Goal: Download file/media

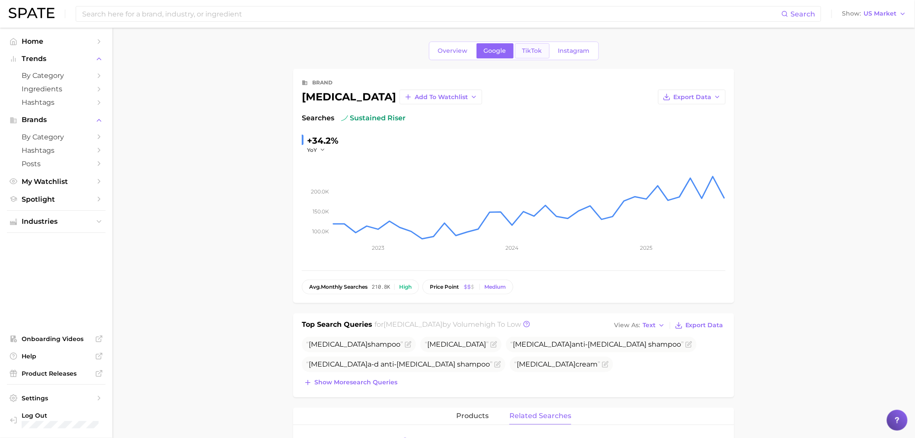
click at [519, 49] on link "TikTok" at bounding box center [532, 50] width 35 height 15
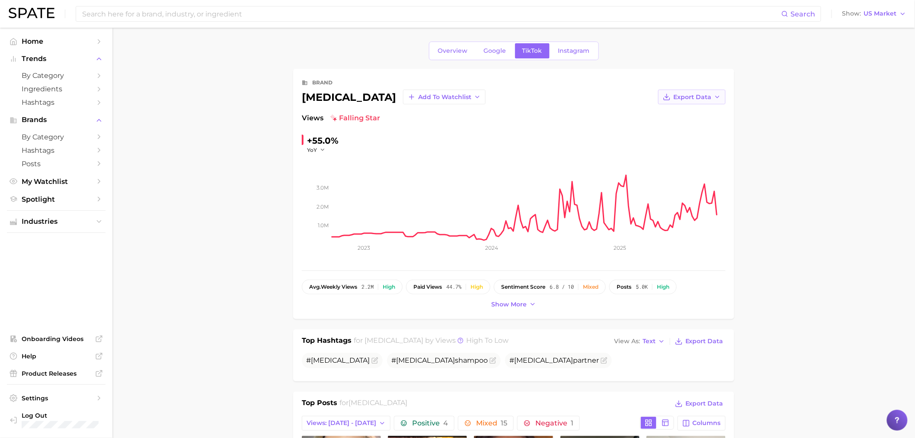
drag, startPoint x: 707, startPoint y: 91, endPoint x: 702, endPoint y: 101, distance: 10.8
click at [707, 91] on button "Export Data" at bounding box center [691, 97] width 67 height 15
click at [681, 115] on span "Time Series CSV" at bounding box center [670, 112] width 51 height 7
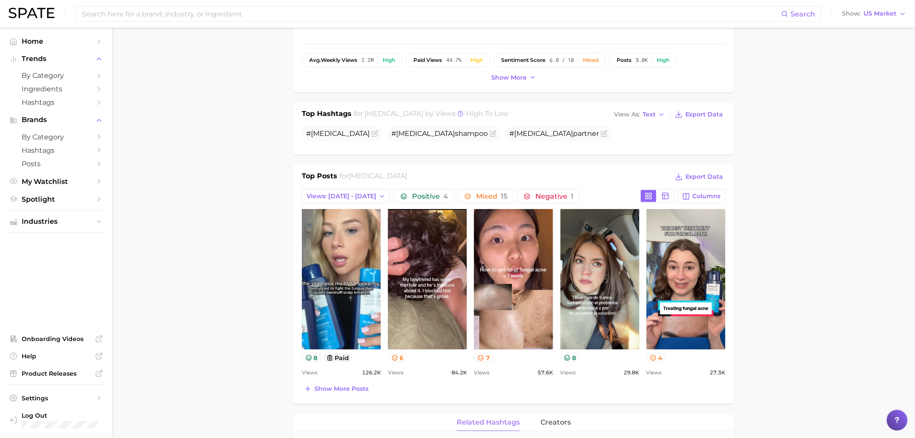
scroll to position [240, 0]
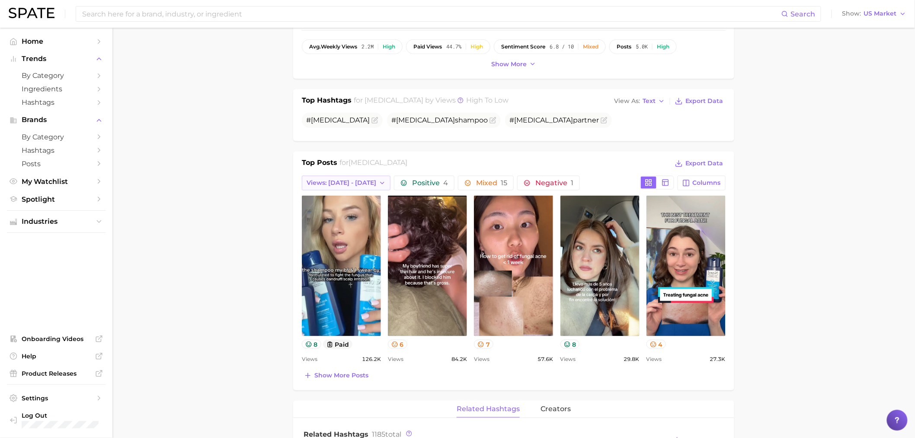
click at [347, 178] on button "Views: [DATE] - [DATE]" at bounding box center [346, 183] width 89 height 15
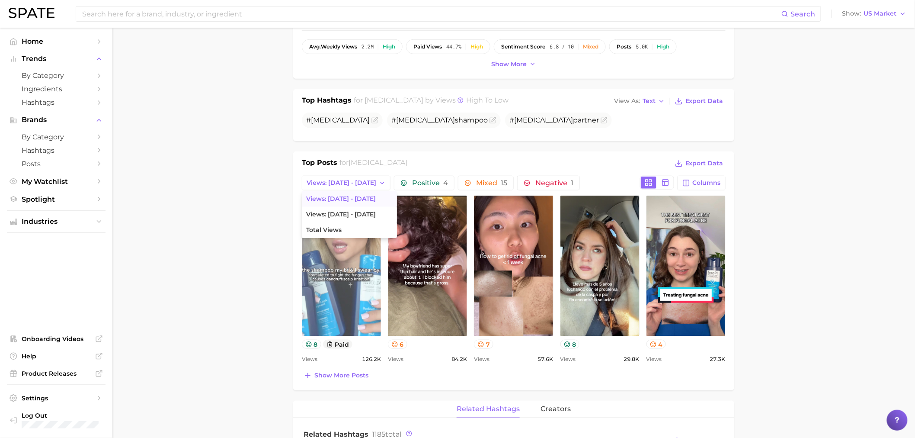
click at [347, 201] on span "Views: [DATE] - [DATE]" at bounding box center [341, 198] width 70 height 7
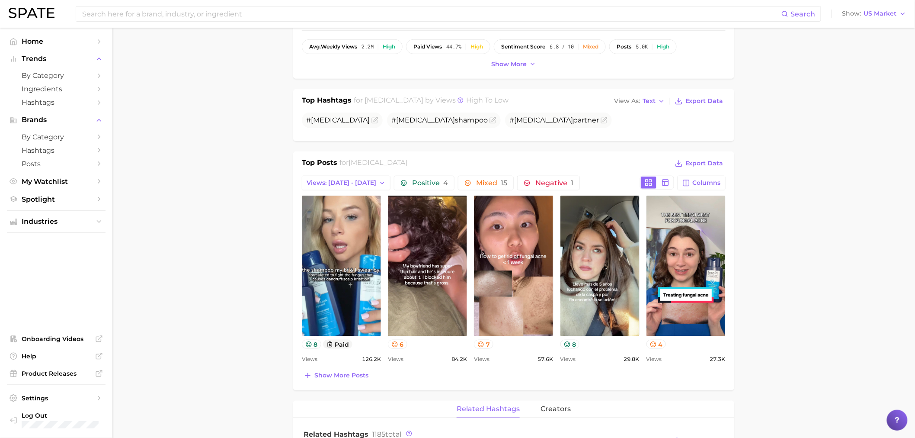
click at [231, 244] on main "Overview Google TikTok Instagram brand [MEDICAL_DATA] Add to Watchlist Export D…" at bounding box center [513, 396] width 803 height 1216
click at [709, 186] on span "Columns" at bounding box center [707, 182] width 28 height 7
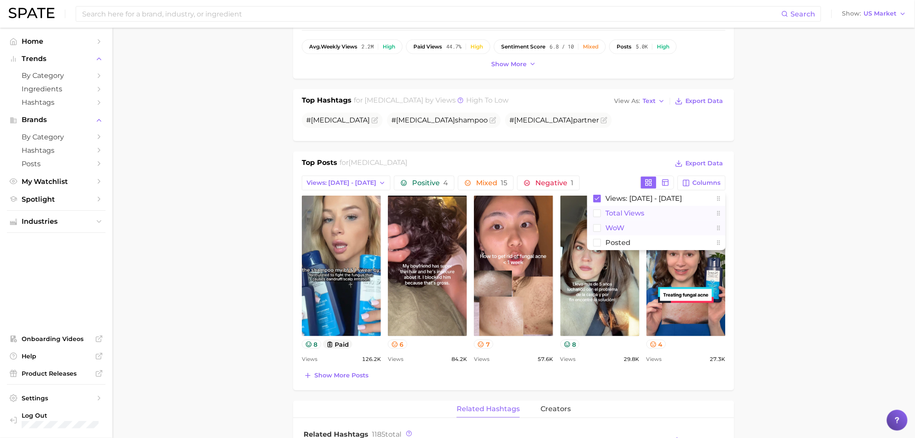
click at [611, 217] on span "Total Views" at bounding box center [625, 212] width 39 height 7
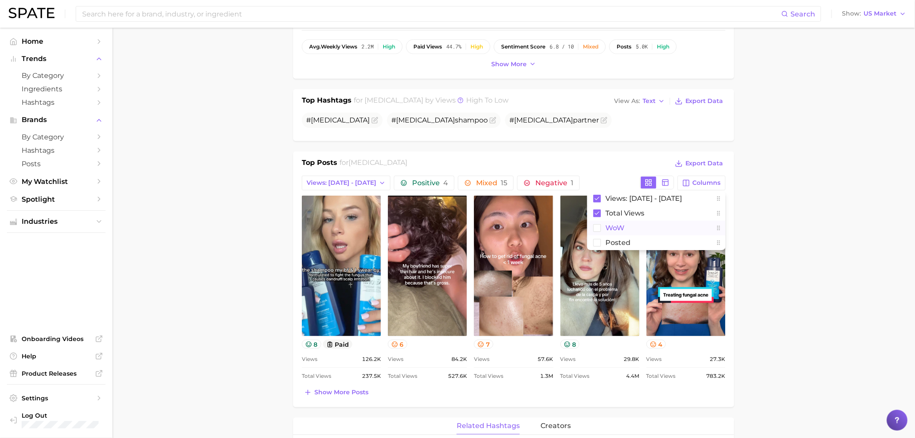
click at [611, 228] on span "WoW" at bounding box center [615, 227] width 19 height 7
click at [612, 239] on span "Posted" at bounding box center [618, 242] width 25 height 7
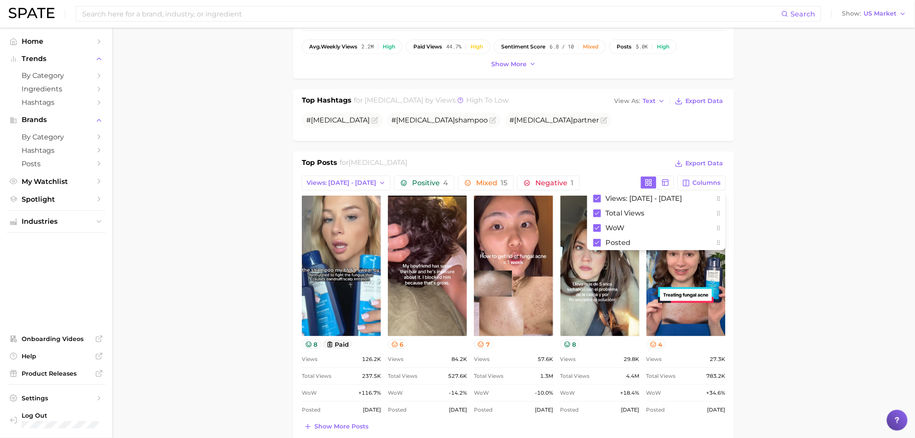
click at [221, 320] on main "Overview Google TikTok Instagram brand [MEDICAL_DATA] Add to Watchlist Export D…" at bounding box center [513, 421] width 803 height 1267
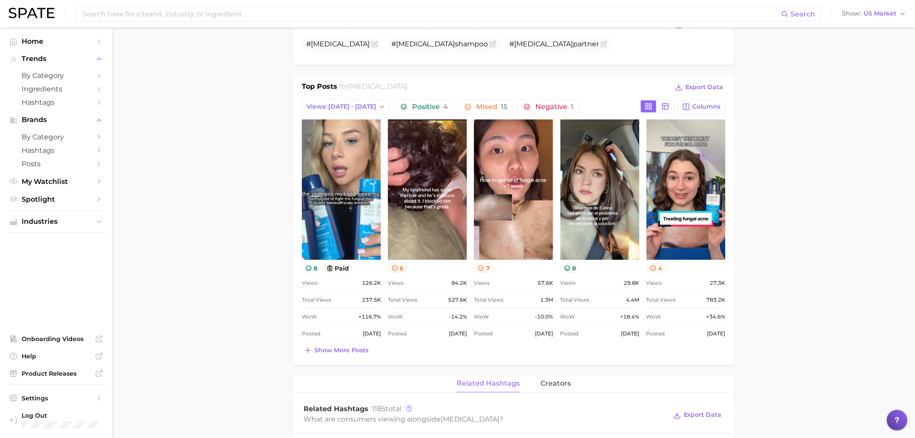
scroll to position [336, 0]
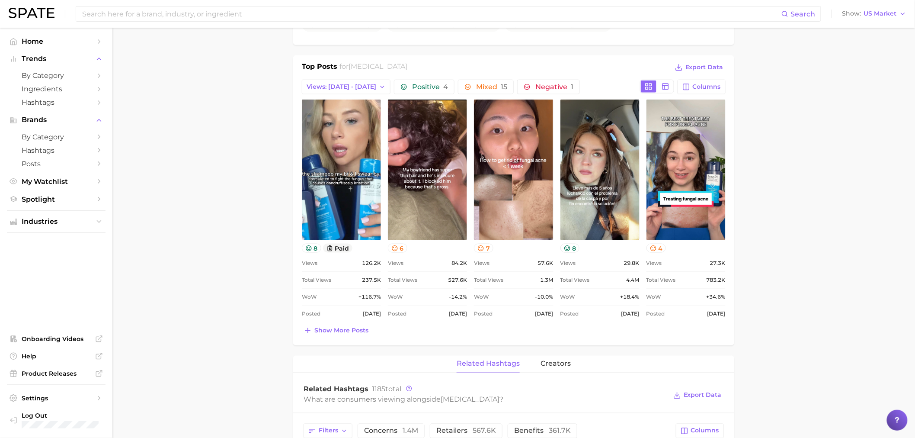
click at [360, 95] on div "Top Posts for [MEDICAL_DATA] Export Data Views: [DATE] - [DATE] Positive 4 Mixe…" at bounding box center [514, 198] width 424 height 275
click at [360, 89] on span "Views: [DATE] - [DATE]" at bounding box center [342, 86] width 70 height 7
click at [357, 113] on button "Views: [DATE] - [DATE]" at bounding box center [349, 119] width 95 height 16
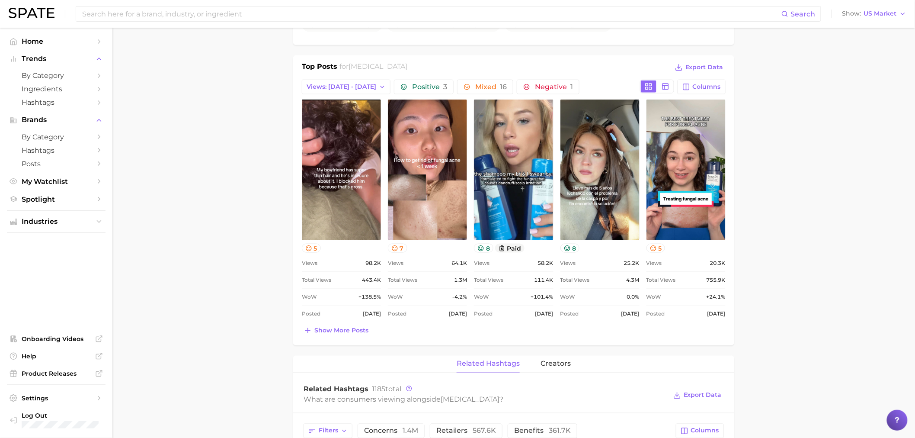
scroll to position [0, 0]
click at [328, 86] on span "Views: [DATE] - [DATE]" at bounding box center [342, 86] width 70 height 7
click at [337, 132] on span "Total Views" at bounding box center [323, 133] width 35 height 7
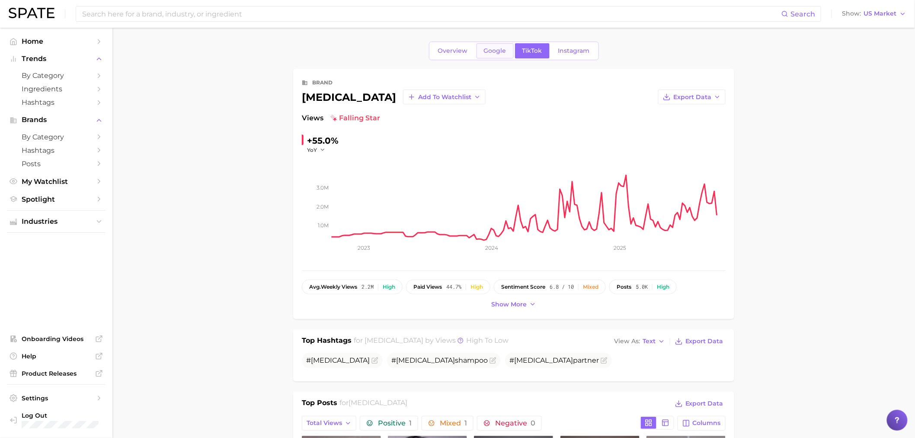
click at [492, 57] on link "Google" at bounding box center [495, 50] width 37 height 15
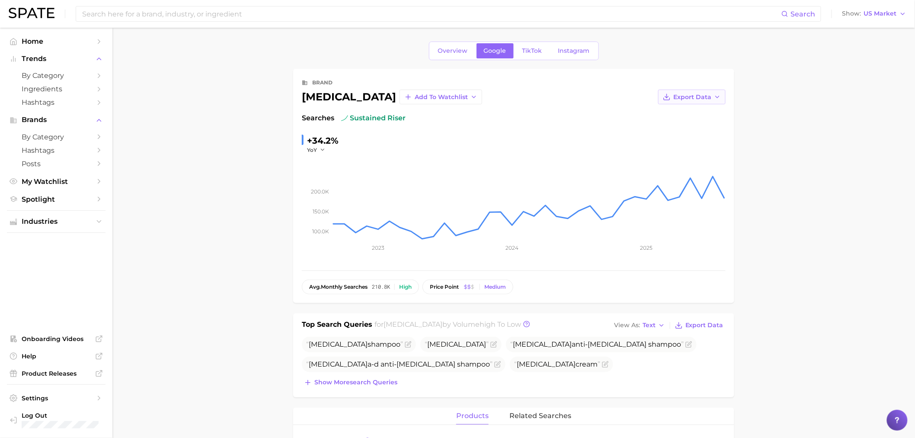
click at [686, 96] on span "Export Data" at bounding box center [693, 96] width 38 height 7
click at [675, 110] on span "Time Series CSV" at bounding box center [670, 112] width 51 height 7
